Goal: Task Accomplishment & Management: Manage account settings

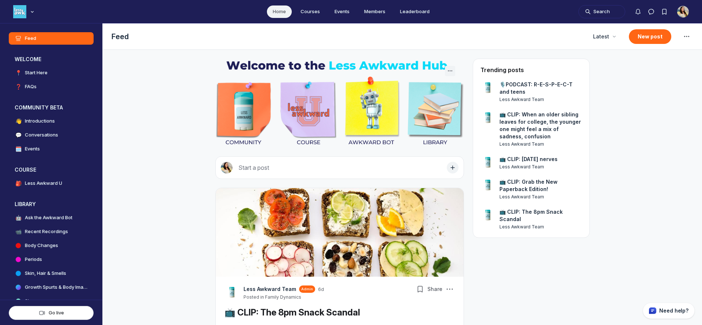
scroll to position [2166, 1401]
click at [640, 12] on icon "Notifications" at bounding box center [637, 11] width 7 height 7
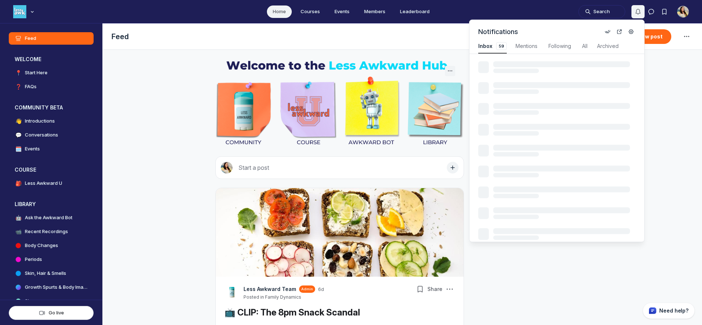
scroll to position [990, 1560]
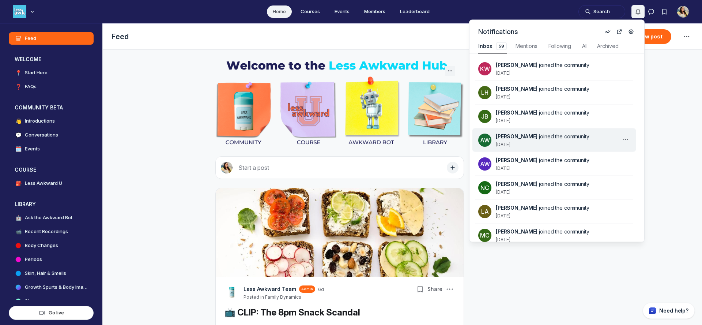
click at [559, 144] on div "[PERSON_NAME] joined the community [DATE]" at bounding box center [558, 140] width 125 height 15
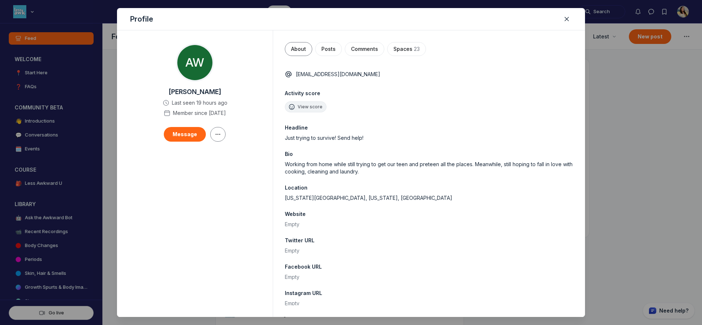
click at [666, 135] on div at bounding box center [351, 162] width 702 height 325
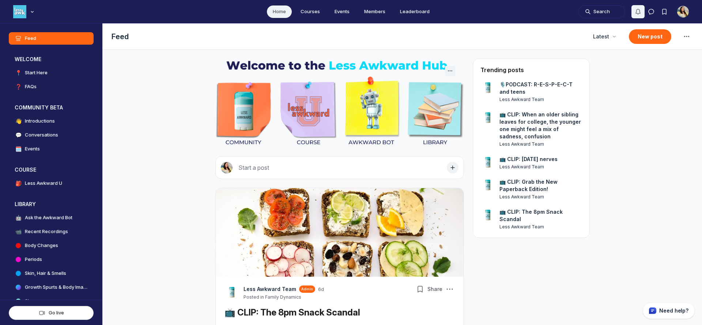
click at [638, 10] on icon "Notifications" at bounding box center [637, 11] width 7 height 7
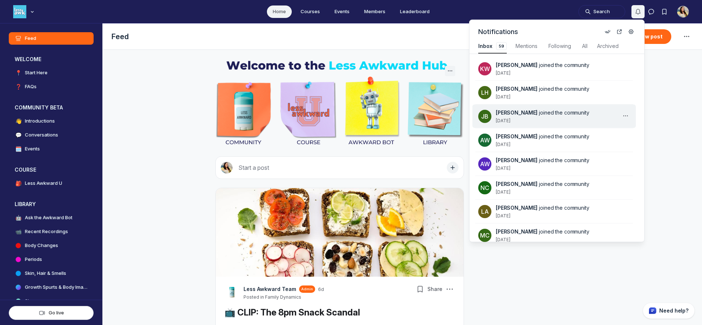
click at [555, 119] on div "[PERSON_NAME] joined the community [DATE]" at bounding box center [558, 116] width 125 height 15
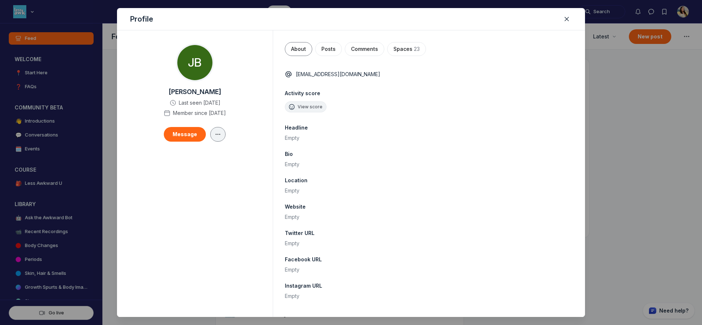
click at [214, 134] on icon "button" at bounding box center [217, 134] width 7 height 6
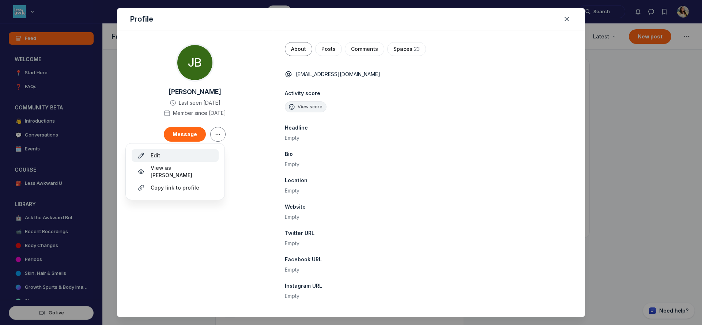
click at [207, 150] on button "Edit" at bounding box center [175, 155] width 87 height 12
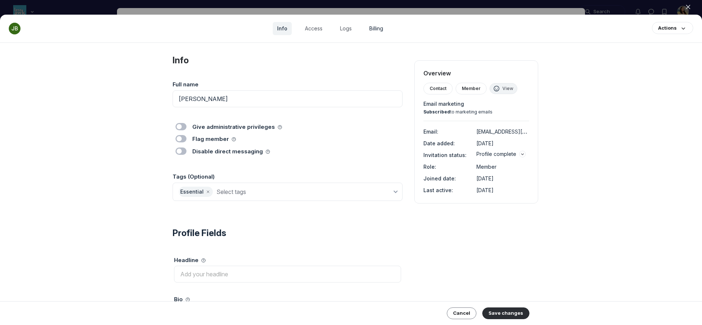
click at [381, 26] on link "Billing" at bounding box center [376, 28] width 23 height 13
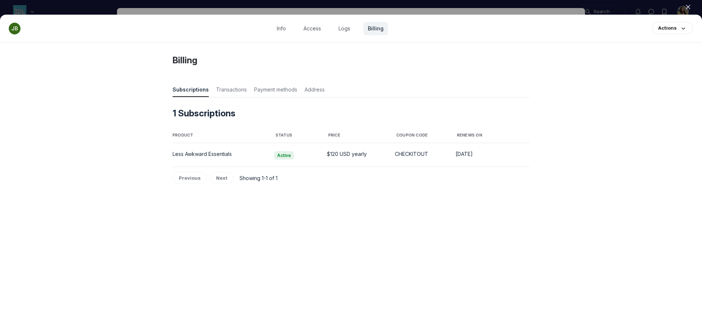
click at [501, 7] on div at bounding box center [351, 162] width 702 height 325
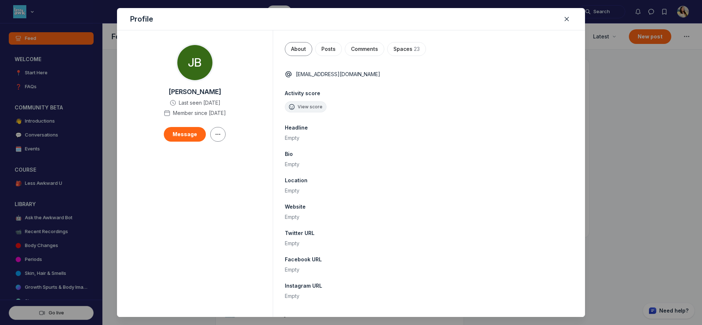
scroll to position [2166, 1401]
click at [638, 13] on div at bounding box center [351, 162] width 702 height 325
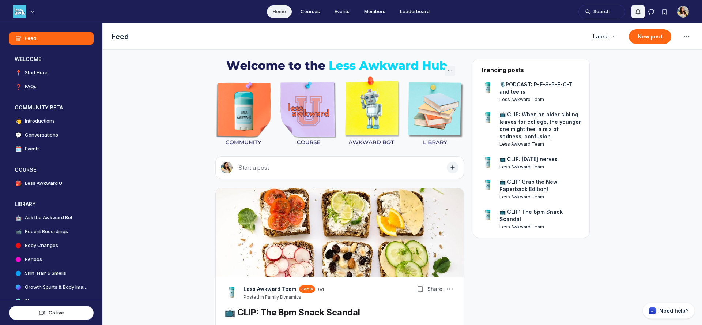
click at [638, 13] on use "Notifications" at bounding box center [638, 11] width 4 height 5
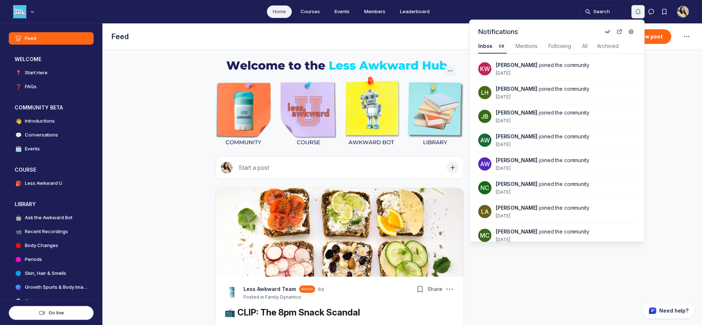
scroll to position [990, 1560]
click at [547, 92] on span "[PERSON_NAME] joined the community" at bounding box center [556, 88] width 120 height 7
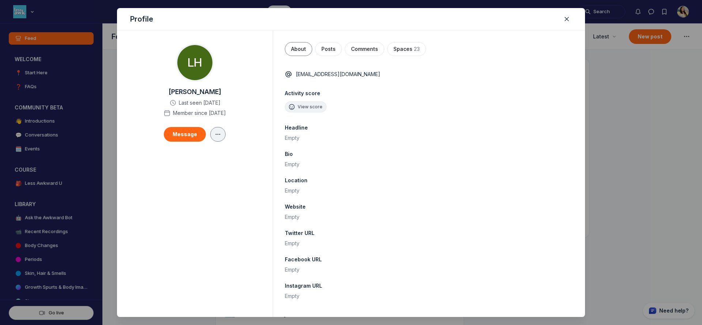
click at [214, 129] on button "button" at bounding box center [217, 134] width 15 height 15
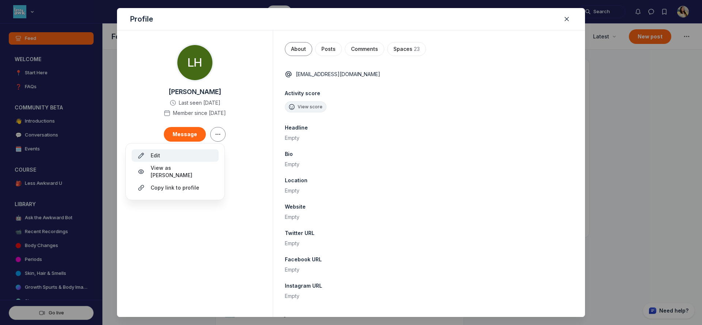
click at [198, 153] on div "Edit" at bounding box center [174, 155] width 75 height 7
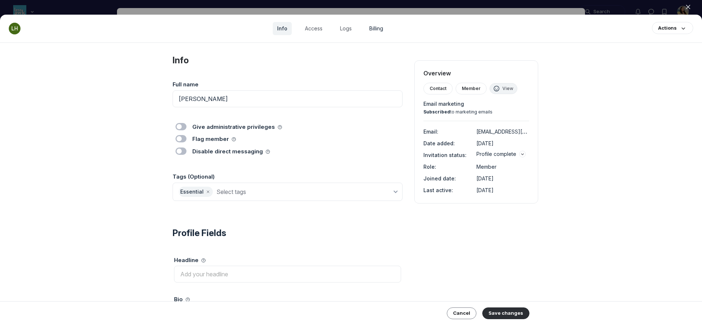
click at [374, 29] on link "Billing" at bounding box center [376, 28] width 23 height 13
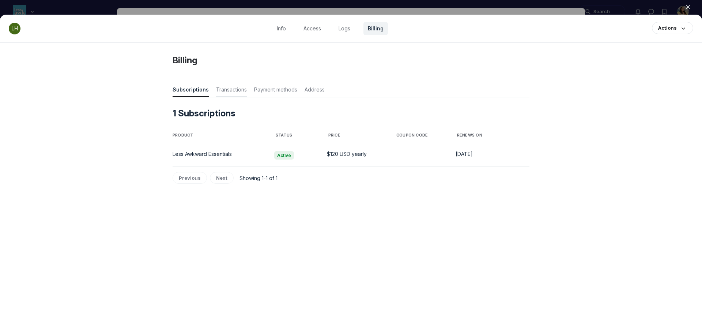
click at [238, 92] on span "Transactions" at bounding box center [231, 91] width 31 height 10
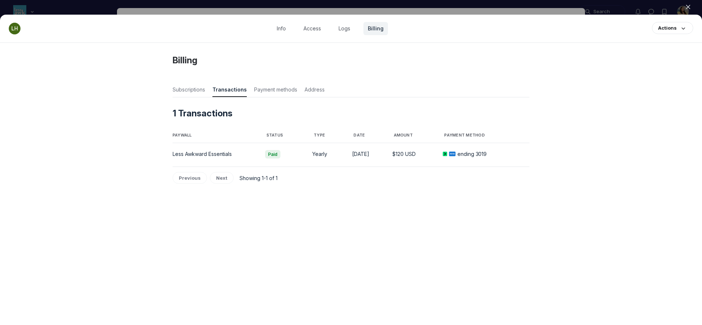
click at [690, 6] on icon "button" at bounding box center [688, 6] width 7 height 7
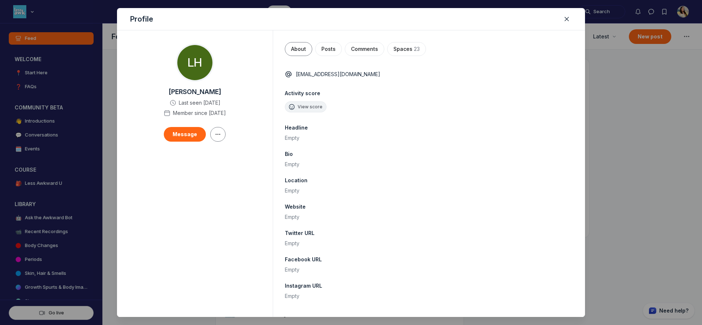
scroll to position [2166, 1401]
click at [664, 16] on div at bounding box center [351, 162] width 702 height 325
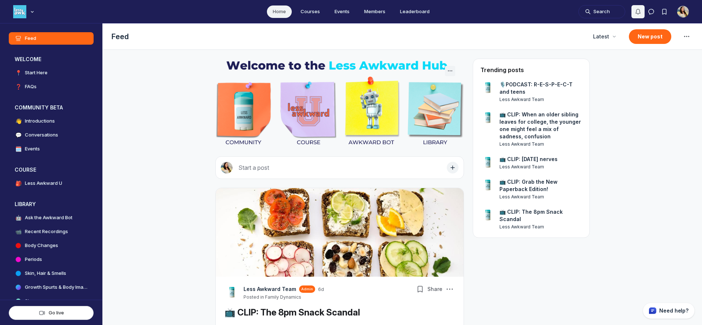
click at [636, 15] on icon "Notifications" at bounding box center [637, 11] width 7 height 7
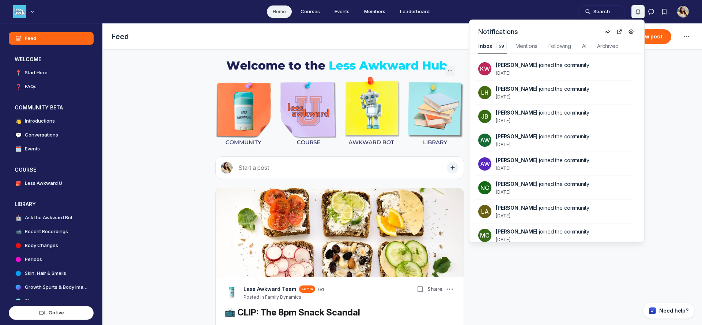
scroll to position [990, 1560]
click at [528, 63] on span "[PERSON_NAME]" at bounding box center [517, 65] width 42 height 6
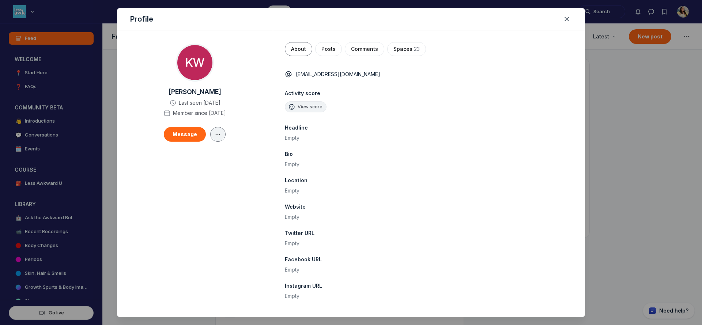
click at [218, 134] on icon "button" at bounding box center [217, 134] width 7 height 6
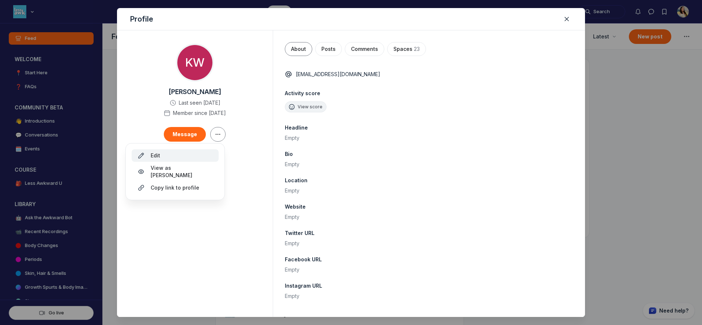
click at [213, 152] on button "Edit" at bounding box center [175, 155] width 87 height 12
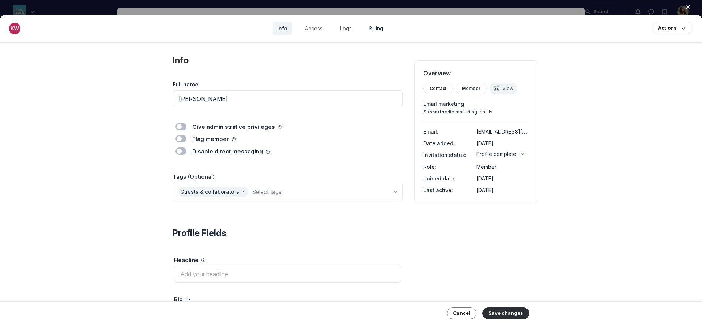
click at [374, 27] on link "Billing" at bounding box center [376, 28] width 23 height 13
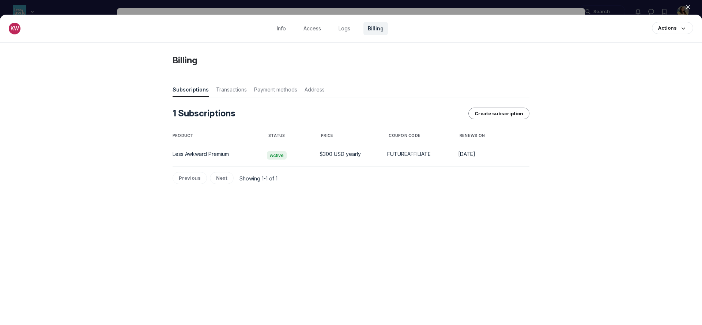
click at [542, 7] on div at bounding box center [351, 162] width 702 height 325
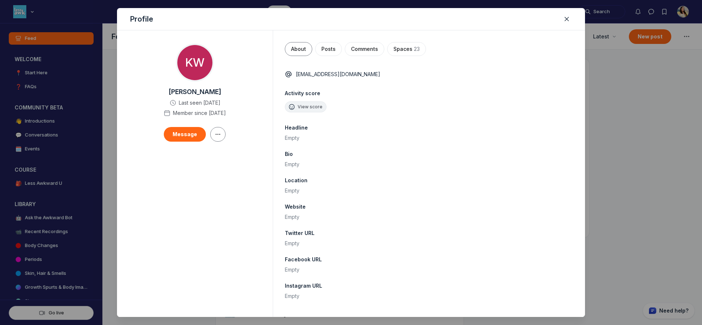
scroll to position [2166, 1401]
click at [542, 7] on div at bounding box center [351, 162] width 702 height 325
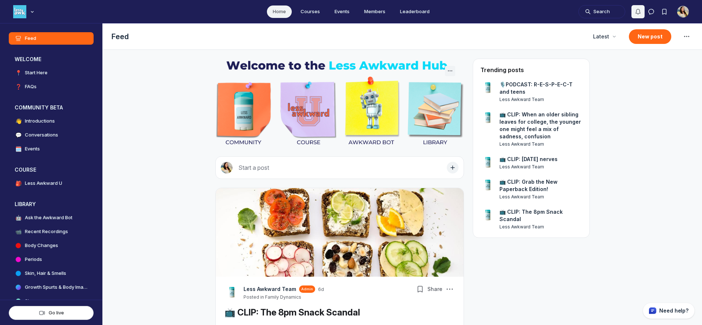
click at [641, 12] on icon "Notifications" at bounding box center [637, 11] width 7 height 7
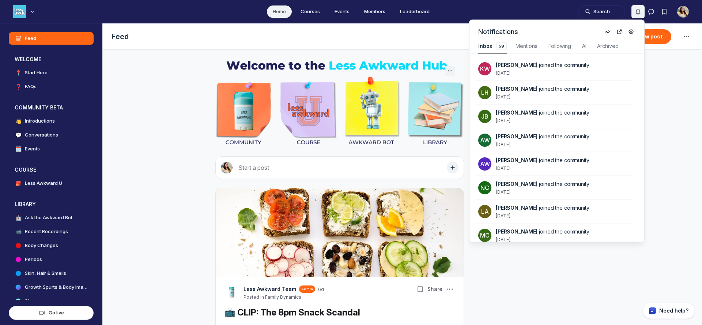
scroll to position [990, 1560]
click at [28, 14] on div "Main navigation bar" at bounding box center [24, 11] width 23 height 13
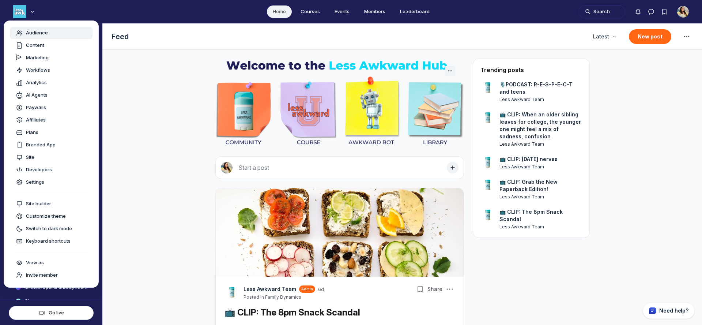
click at [38, 31] on span "Audience" at bounding box center [37, 32] width 22 height 7
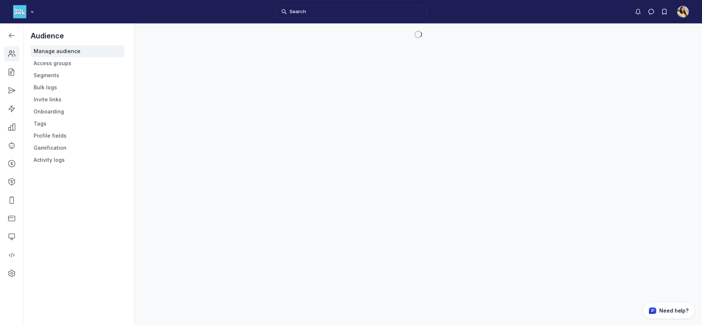
scroll to position [2280, 1042]
click at [15, 129] on icon "Left Sidebar" at bounding box center [11, 126] width 7 height 7
click at [54, 146] on link "Payments" at bounding box center [78, 148] width 94 height 12
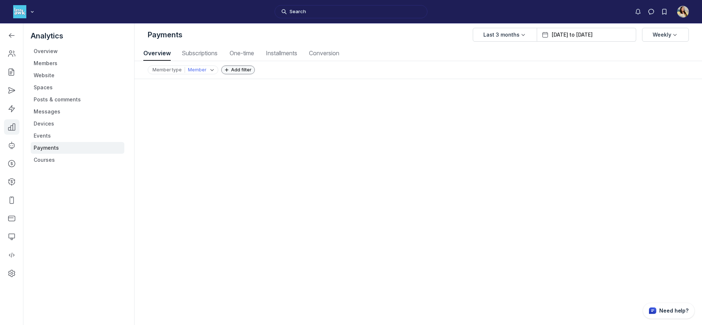
scroll to position [990, 3415]
click at [203, 51] on span "Subscriptions" at bounding box center [200, 53] width 40 height 6
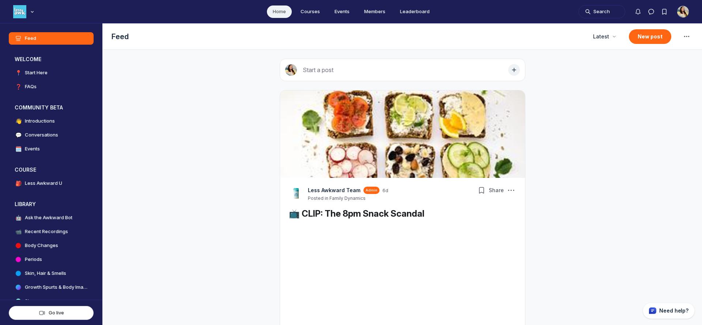
scroll to position [2166, 1401]
